Goal: Find specific page/section: Find specific page/section

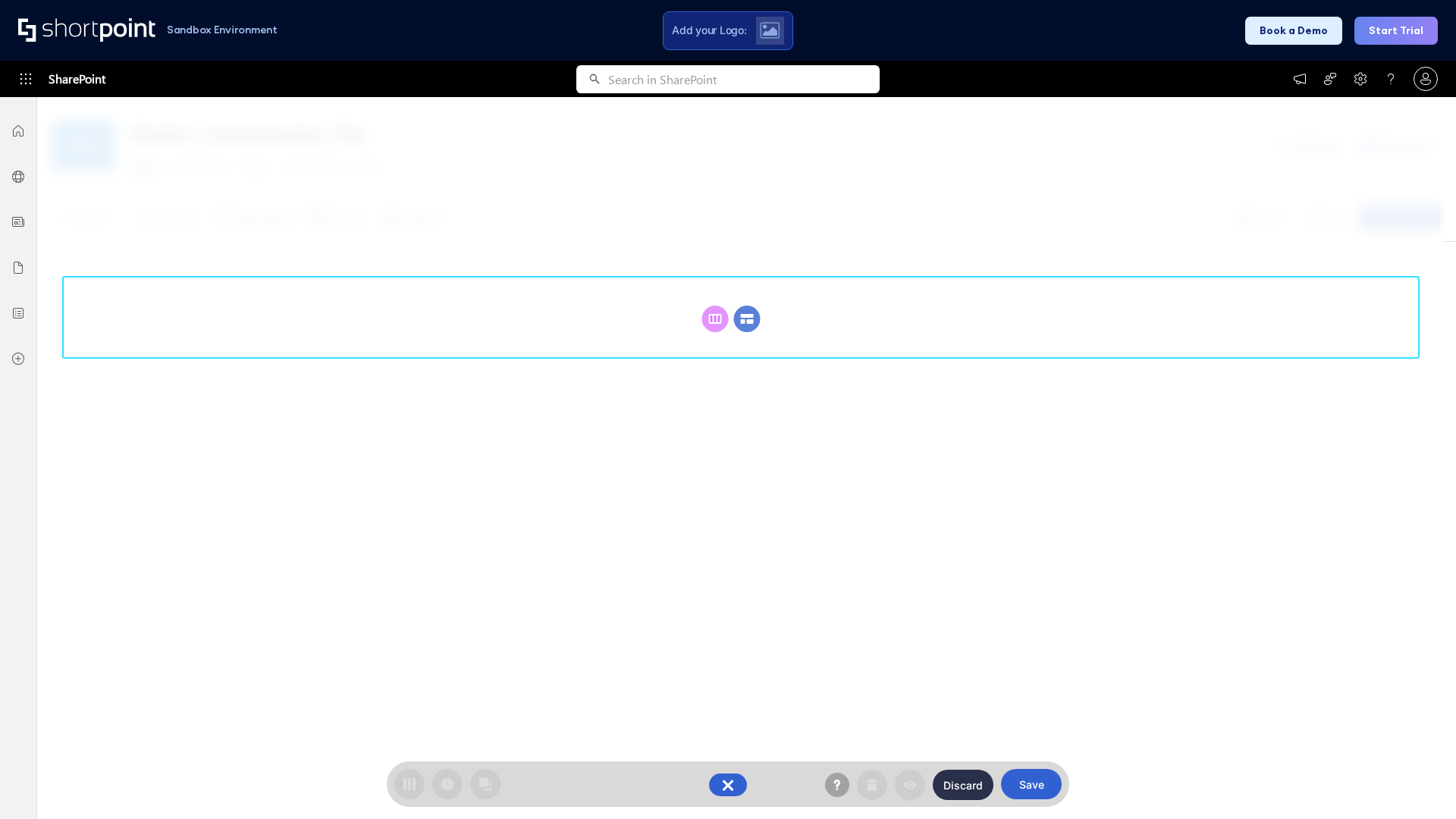
scroll to position [208, 0]
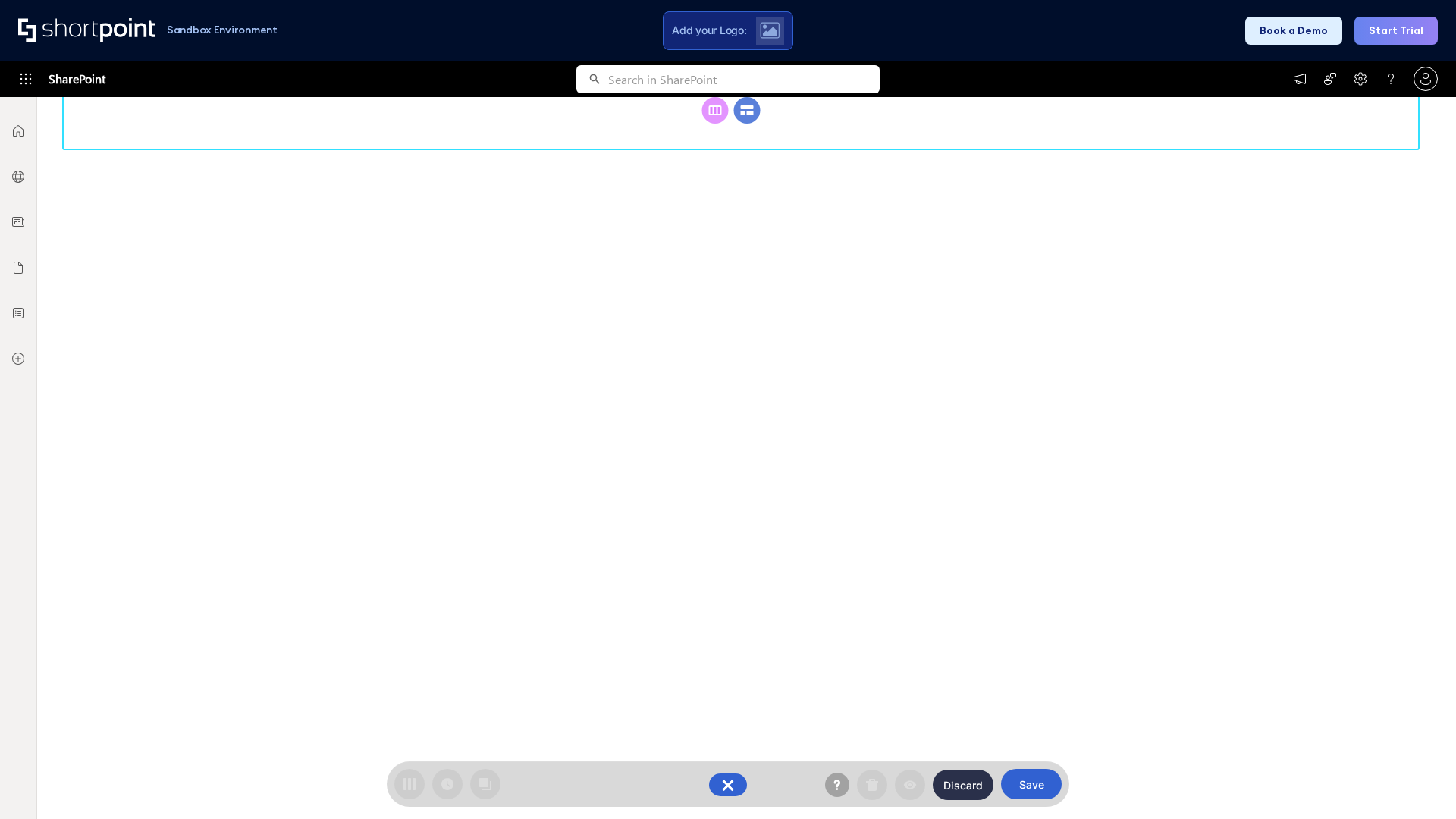
click at [747, 123] on circle at bounding box center [747, 110] width 26 height 26
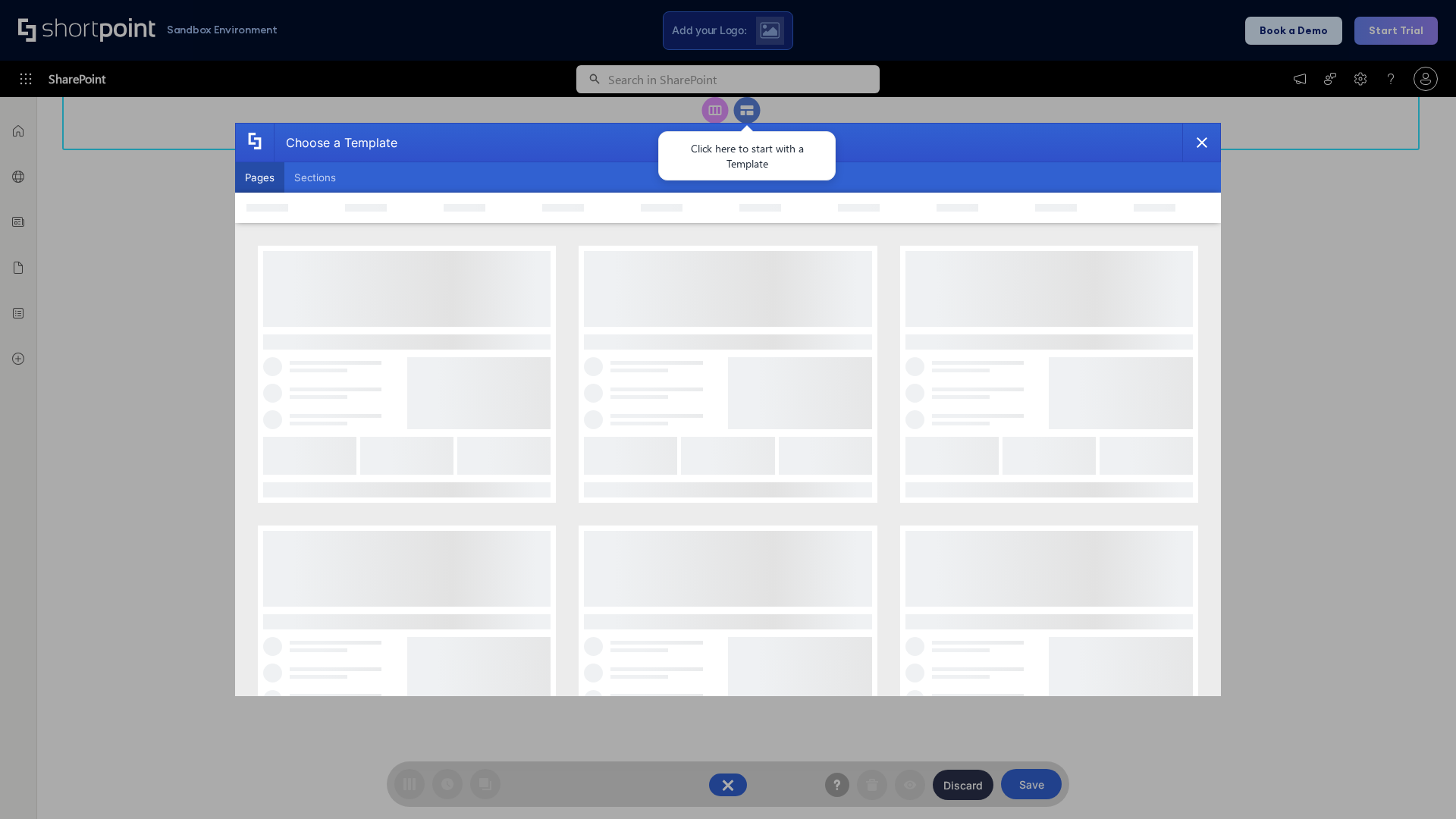
scroll to position [0, 0]
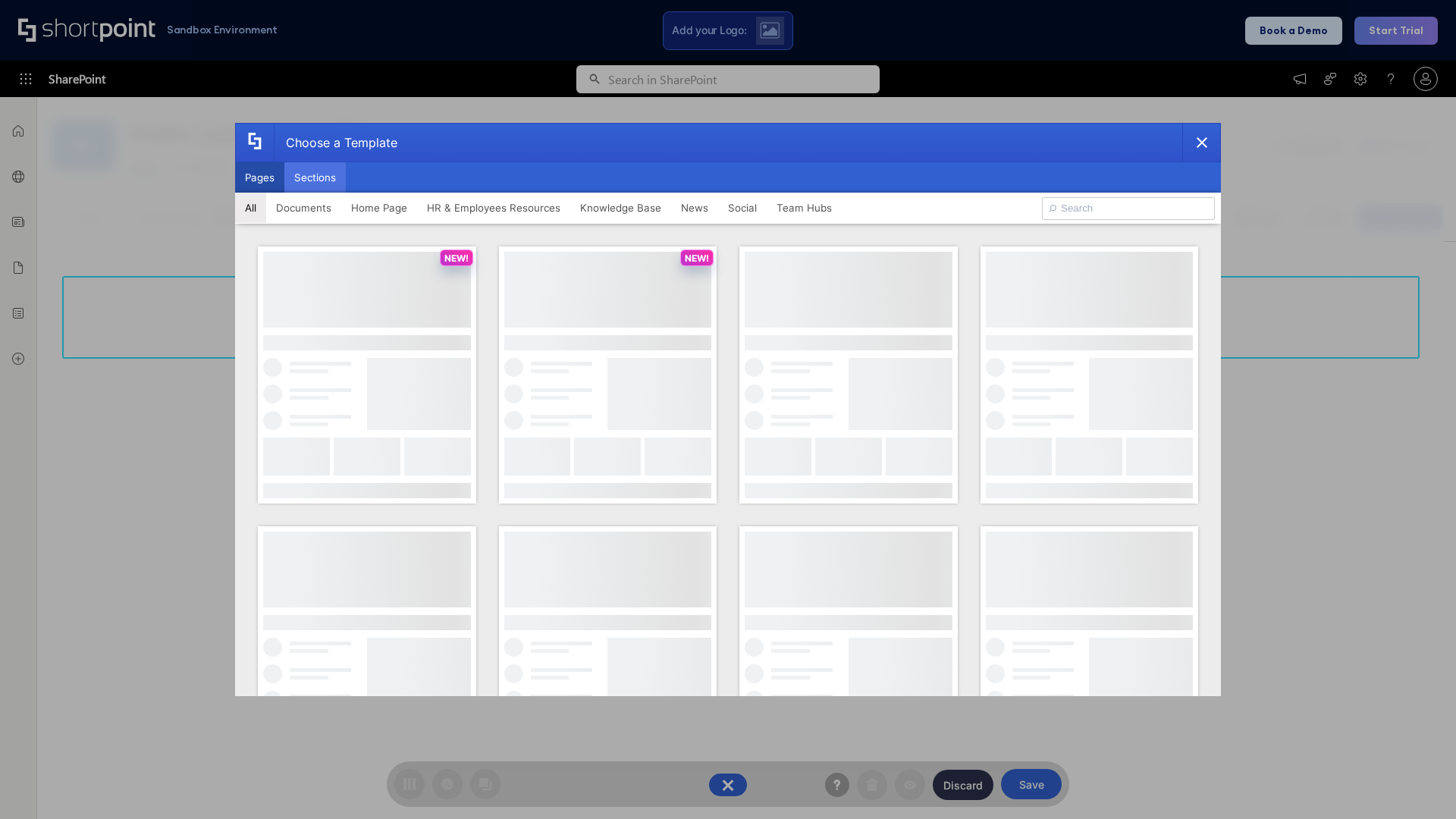
click at [315, 177] on button "Sections" at bounding box center [315, 177] width 62 height 30
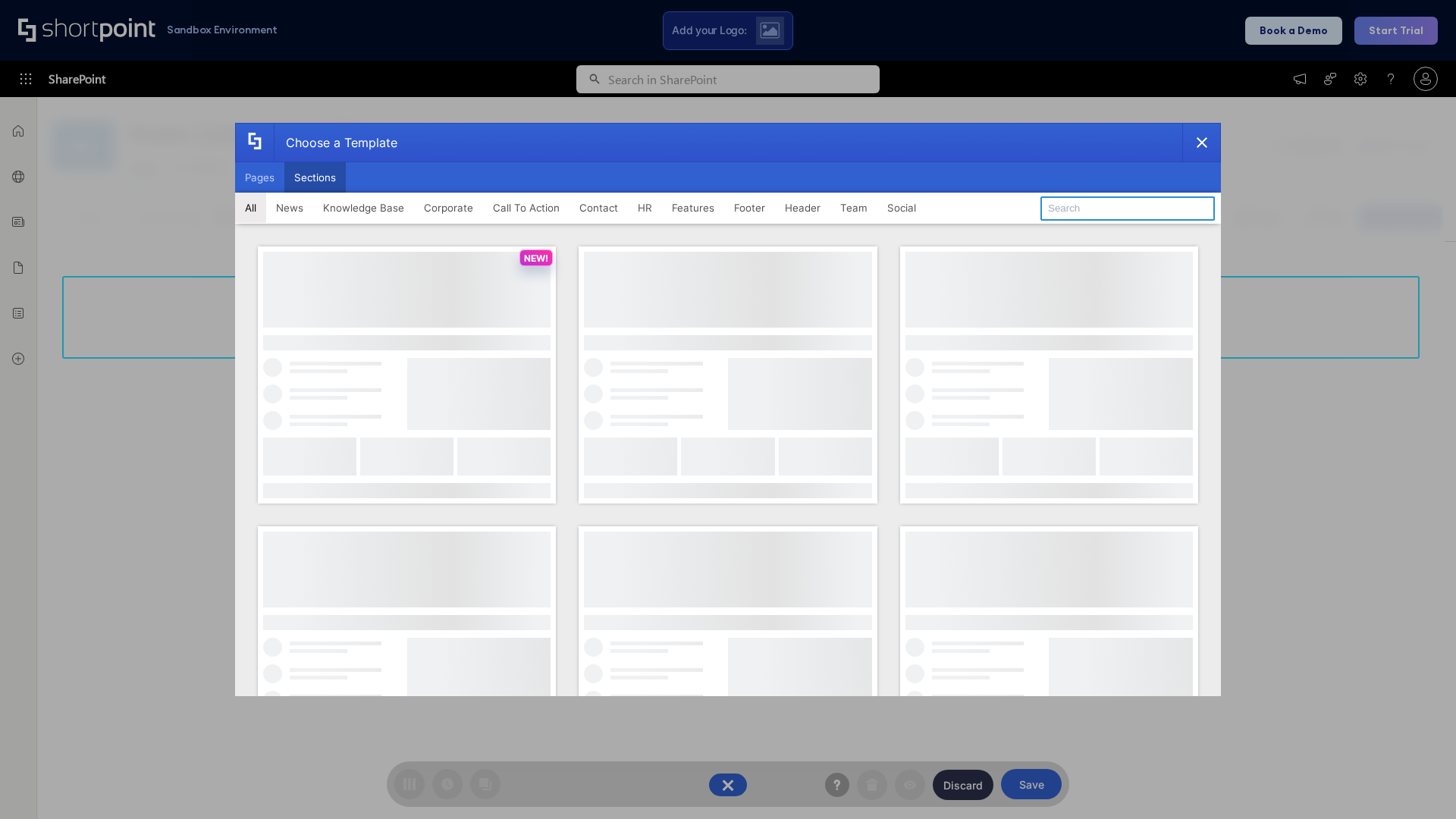
type input "Footer 7"
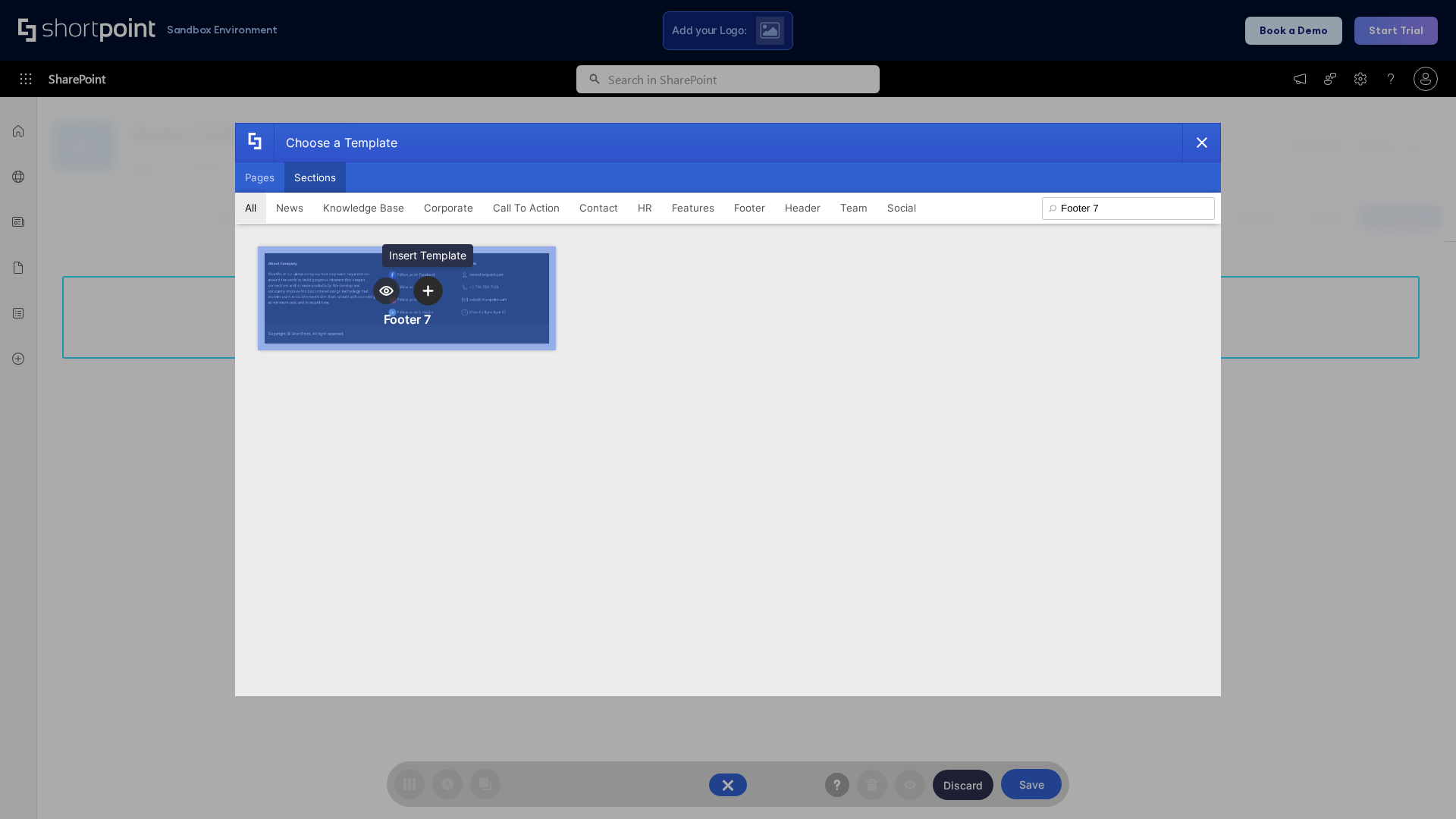
click at [428, 290] on icon "template selector" at bounding box center [427, 290] width 10 height 10
